Goal: Information Seeking & Learning: Learn about a topic

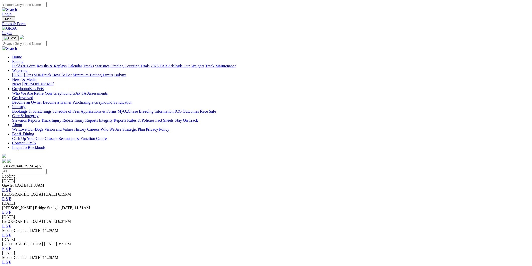
select select "QLD"
click at [42, 164] on select "South Australia New South Wales Northern Territory Queensland Tasmania Victoria…" at bounding box center [22, 166] width 40 height 5
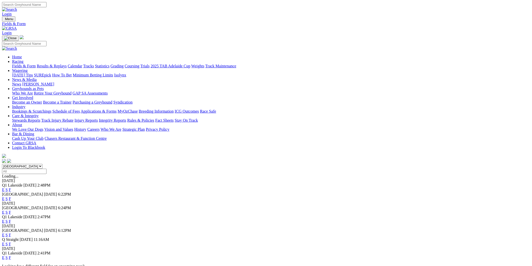
click at [5, 188] on link "E" at bounding box center [3, 190] width 3 height 4
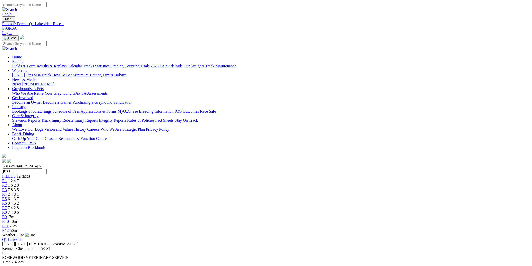
click at [9, 219] on link "R10" at bounding box center [5, 221] width 7 height 4
click at [9, 224] on span "R11" at bounding box center [5, 226] width 7 height 4
click at [417, 228] on div "R12 50m" at bounding box center [266, 230] width 528 height 5
